Goal: Task Accomplishment & Management: Manage account settings

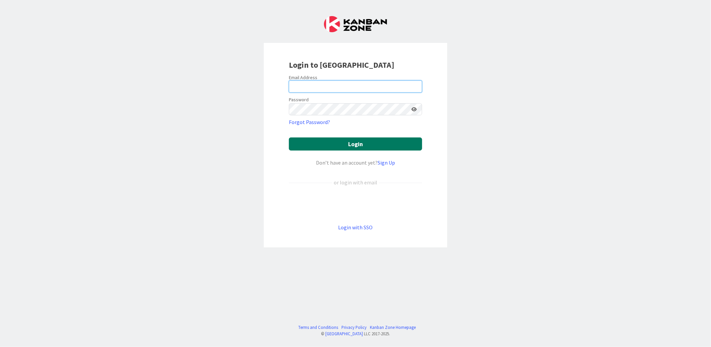
type input "[EMAIL_ADDRESS][DOMAIN_NAME]"
click at [360, 149] on button "Login" at bounding box center [355, 143] width 133 height 13
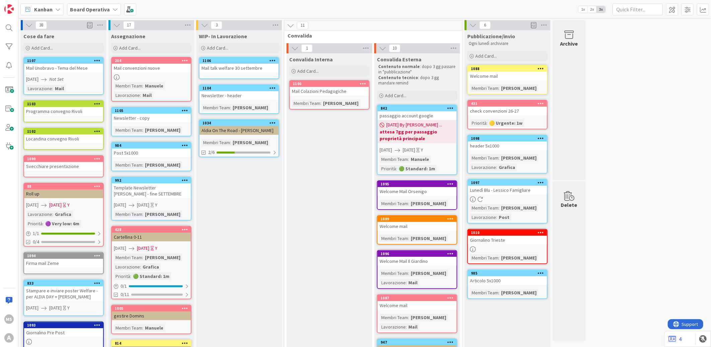
click at [230, 72] on link "1106 Mail talk welfare [DATE]" at bounding box center [239, 68] width 80 height 22
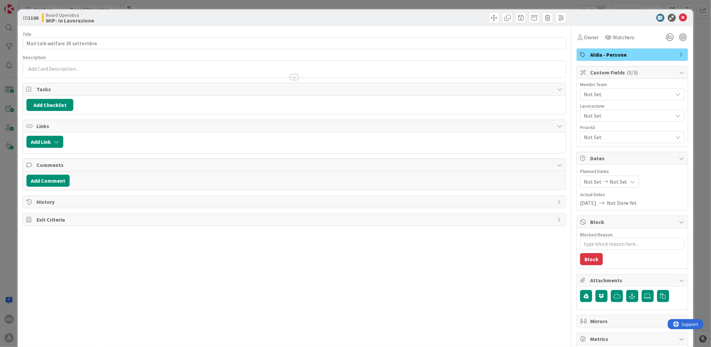
click at [601, 98] on div "Not Set" at bounding box center [632, 94] width 104 height 12
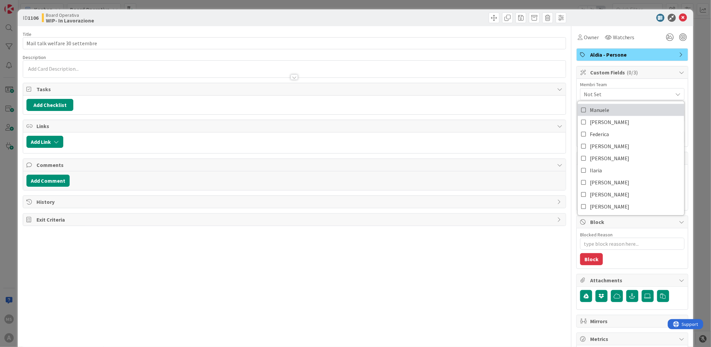
click at [595, 110] on span "Manuele" at bounding box center [599, 110] width 19 height 10
click at [679, 17] on icon at bounding box center [683, 18] width 8 height 8
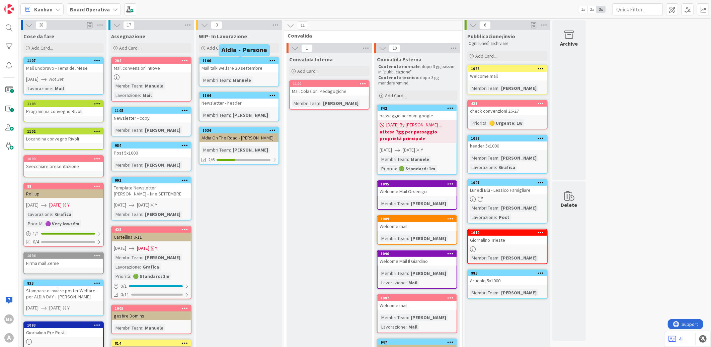
click at [257, 62] on div "1106" at bounding box center [241, 60] width 76 height 5
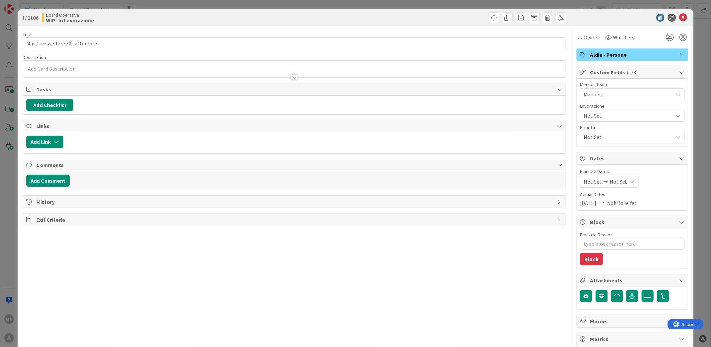
type textarea "x"
click at [676, 94] on icon at bounding box center [678, 93] width 5 height 5
click at [679, 17] on icon at bounding box center [683, 18] width 8 height 8
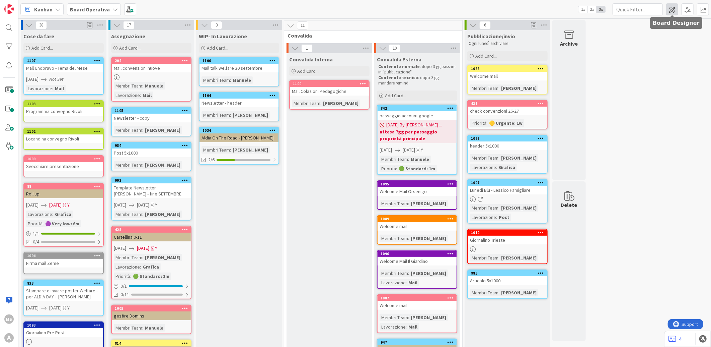
click at [670, 12] on span at bounding box center [672, 9] width 12 height 12
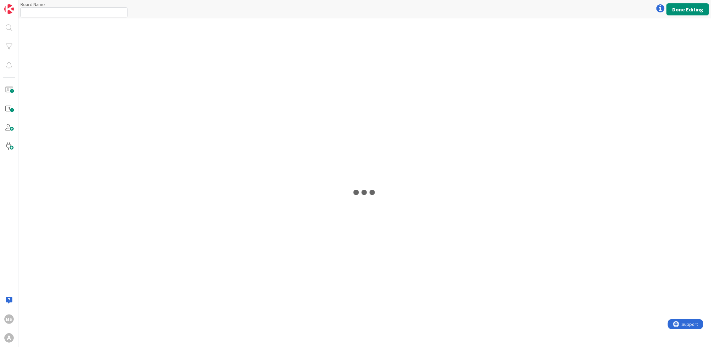
type input "Board Operativa"
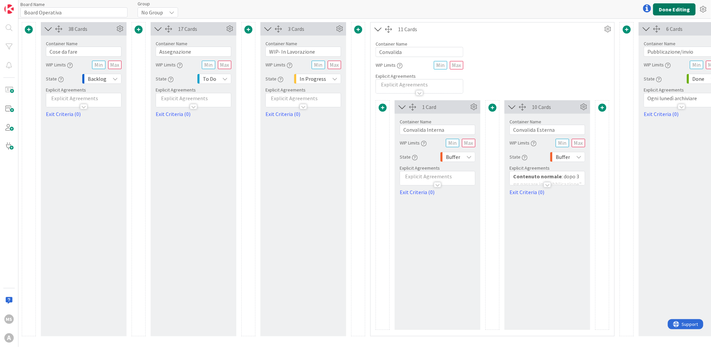
click at [670, 8] on button "Done Editing" at bounding box center [674, 9] width 43 height 12
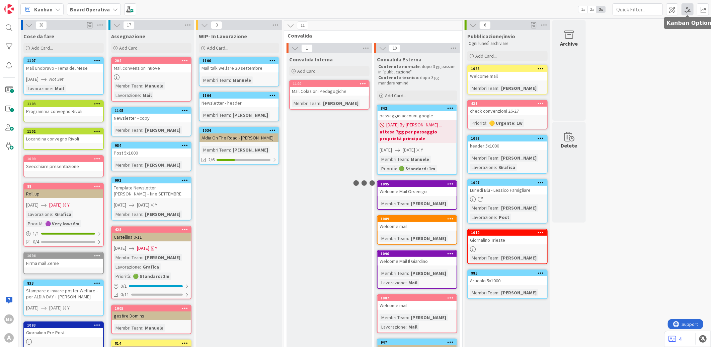
click at [682, 10] on span at bounding box center [688, 9] width 12 height 12
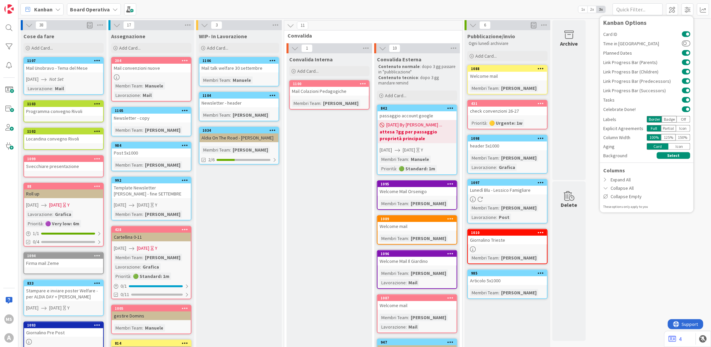
click at [544, 69] on icon at bounding box center [541, 68] width 6 height 5
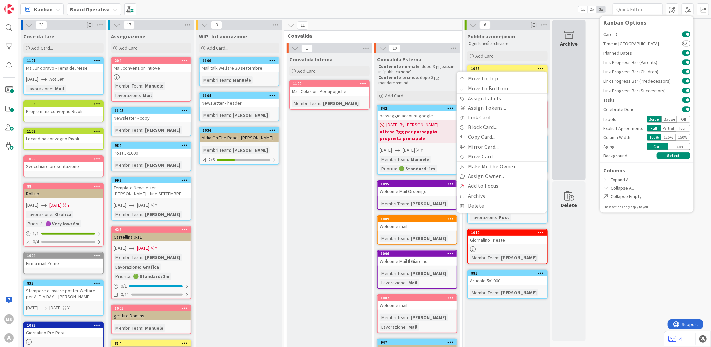
click at [582, 81] on div "Archive" at bounding box center [568, 100] width 33 height 160
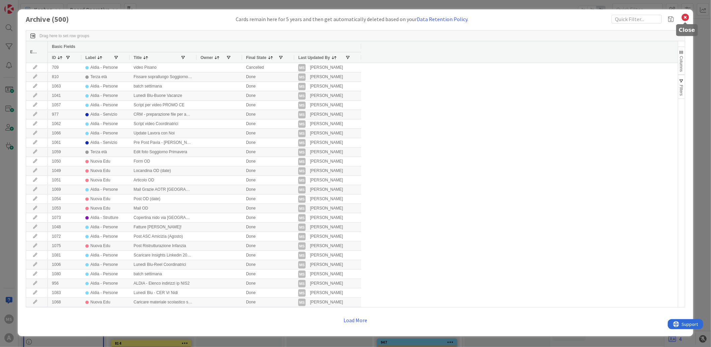
click at [687, 15] on icon at bounding box center [685, 17] width 9 height 9
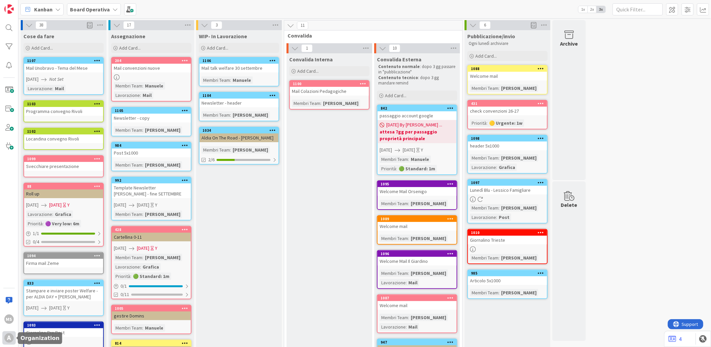
click at [8, 336] on div "A" at bounding box center [8, 337] width 9 height 9
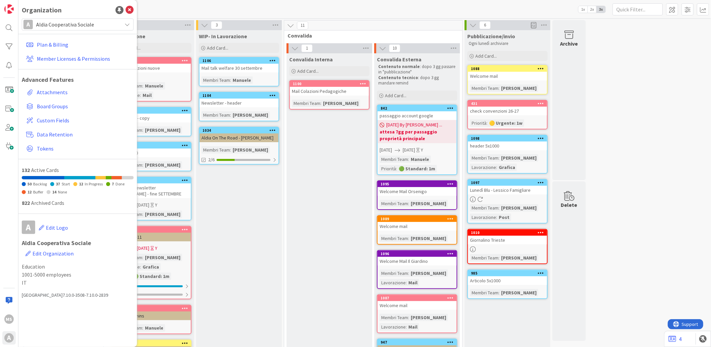
click at [376, 10] on div "Kanban Board Operativa 1x 2x 3x Kanban Options Card ID Time in Column Planned D…" at bounding box center [364, 9] width 693 height 18
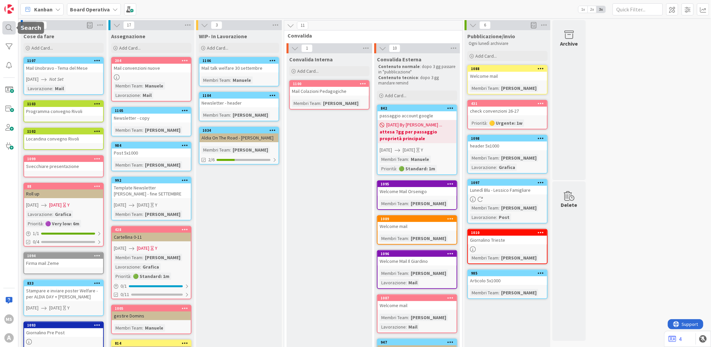
click at [6, 23] on div at bounding box center [8, 27] width 13 height 13
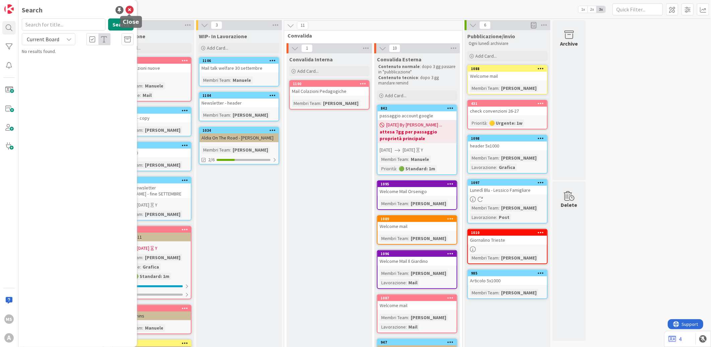
click at [127, 10] on icon at bounding box center [130, 10] width 8 height 8
